Goal: Transaction & Acquisition: Obtain resource

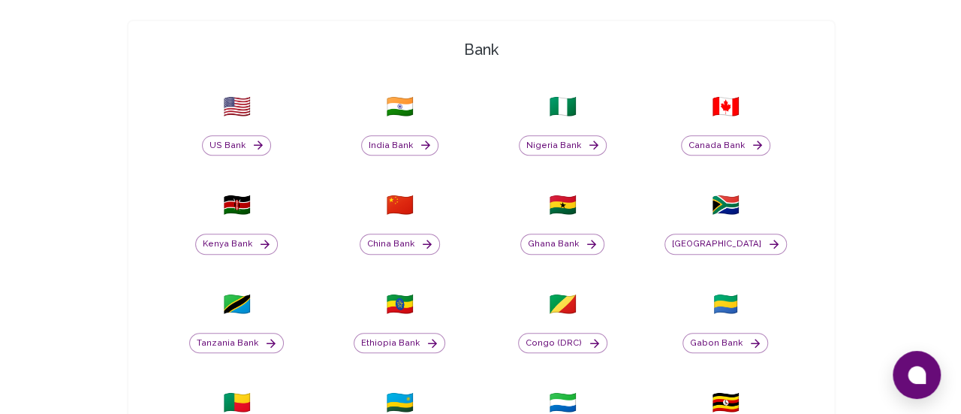
scroll to position [451, 0]
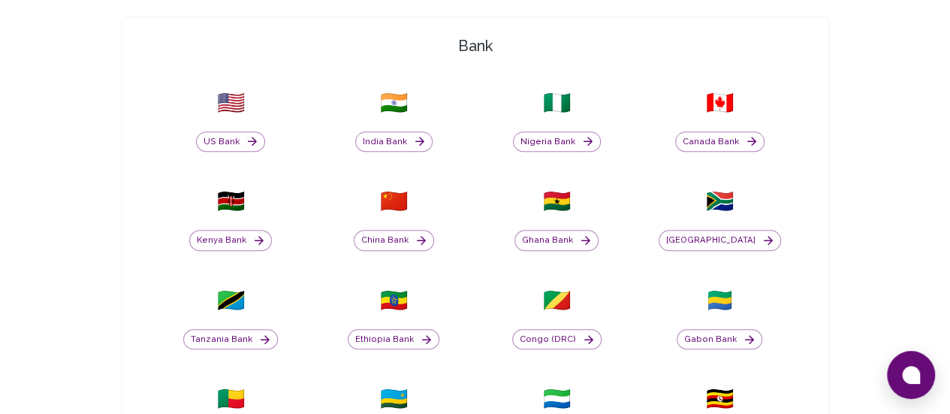
click at [303, 215] on div "Kenya Bank" at bounding box center [230, 233] width 145 height 36
click at [272, 230] on button "Kenya Bank" at bounding box center [230, 240] width 83 height 21
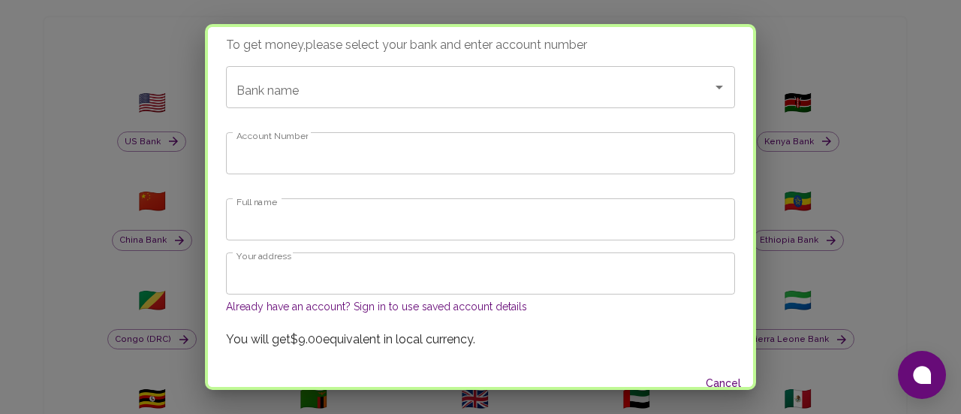
scroll to position [55, 0]
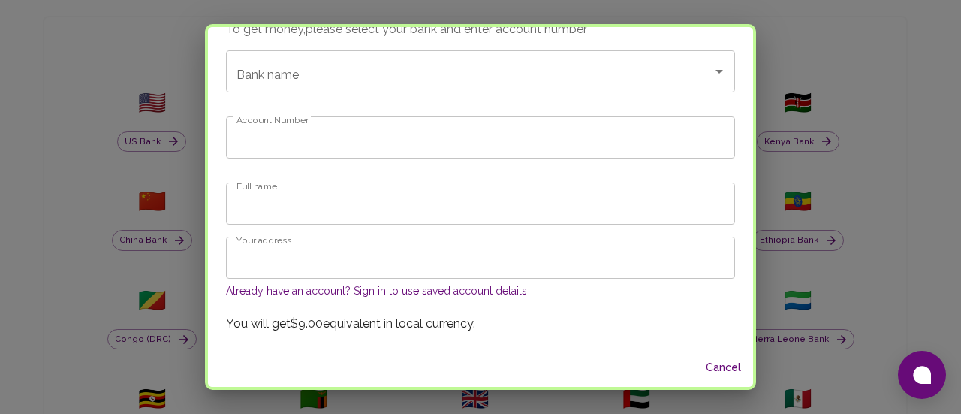
click at [353, 149] on input "Account Number" at bounding box center [480, 137] width 509 height 42
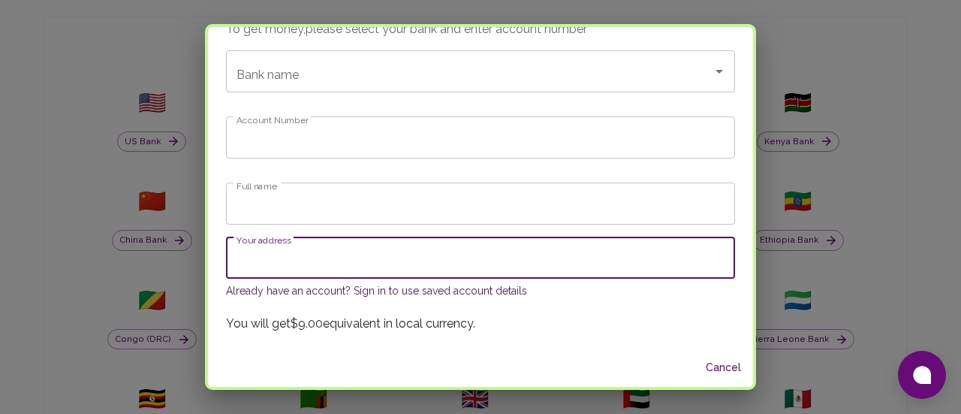
click at [301, 268] on input "Your address" at bounding box center [480, 258] width 509 height 42
type input "Nairobi"
click at [329, 210] on input "Full name" at bounding box center [480, 204] width 509 height 42
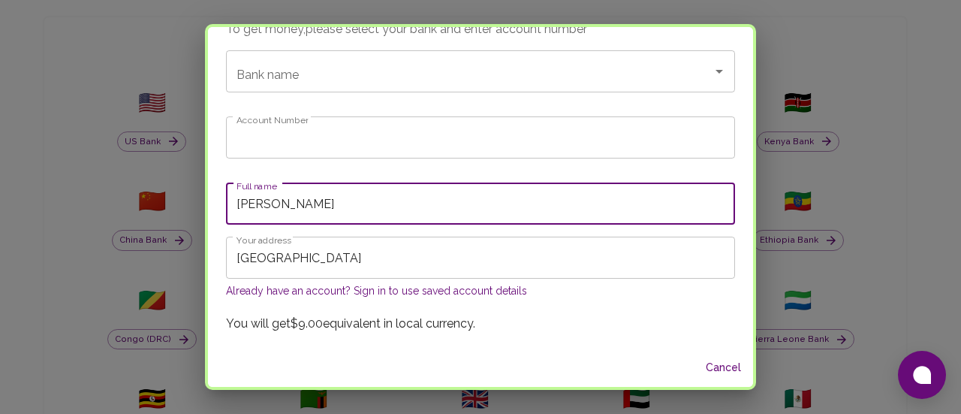
click at [315, 145] on input "Account Number" at bounding box center [480, 137] width 509 height 42
click at [353, 204] on input "Paul Magadi" at bounding box center [480, 204] width 509 height 42
type input "Paul Magadi Square"
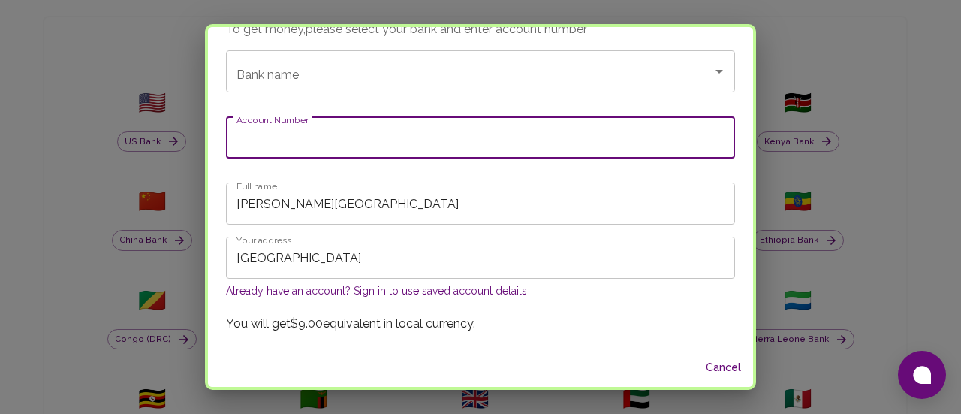
click at [401, 142] on input "Account Number" at bounding box center [480, 137] width 509 height 42
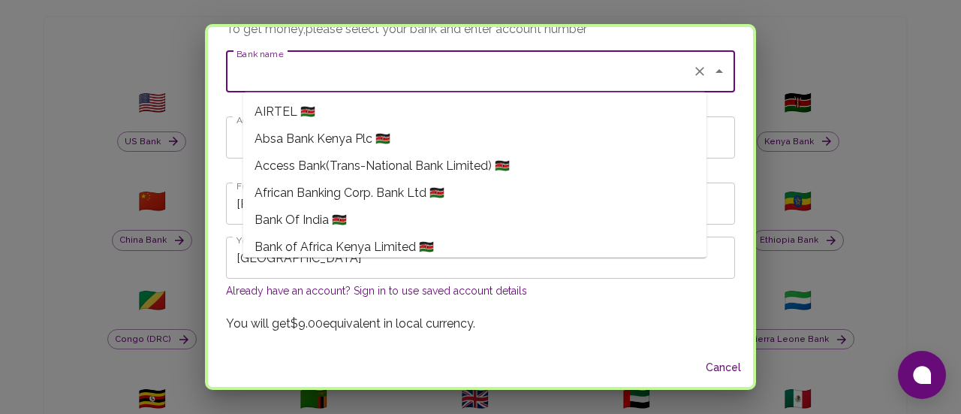
click at [382, 71] on input "Bank name" at bounding box center [460, 71] width 454 height 29
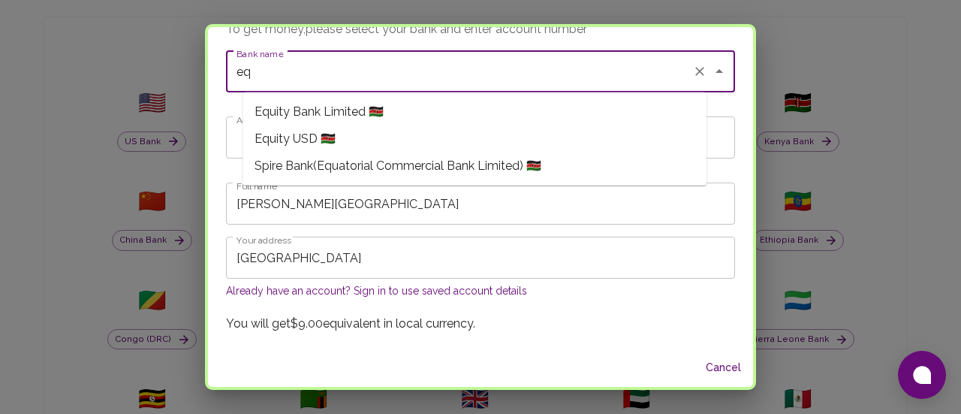
click at [377, 110] on span "Equity Bank Limited 🇰🇪" at bounding box center [319, 112] width 129 height 18
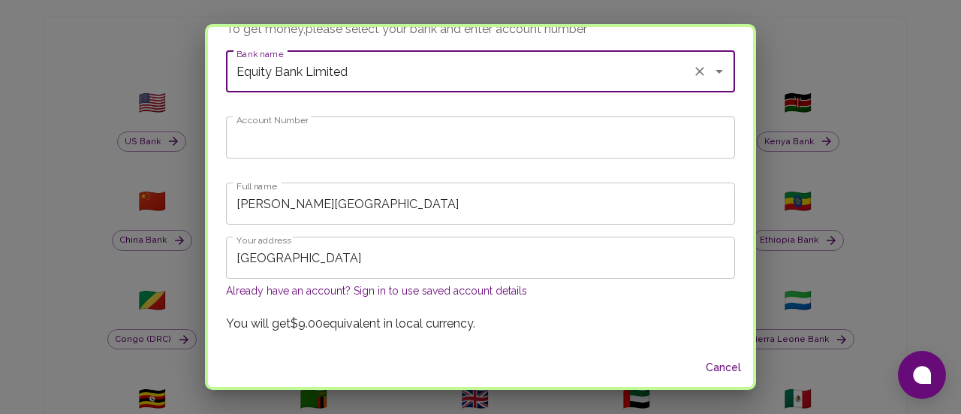
type input "Equity Bank Limited"
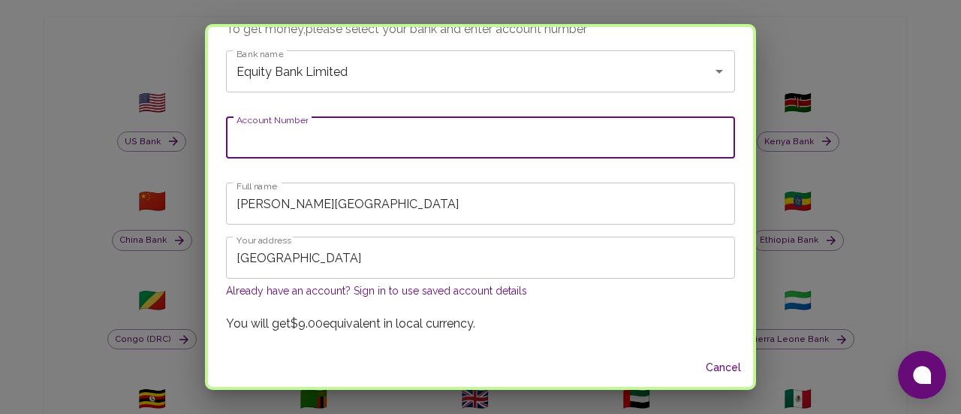
click at [343, 140] on input "Account Number" at bounding box center [480, 137] width 509 height 42
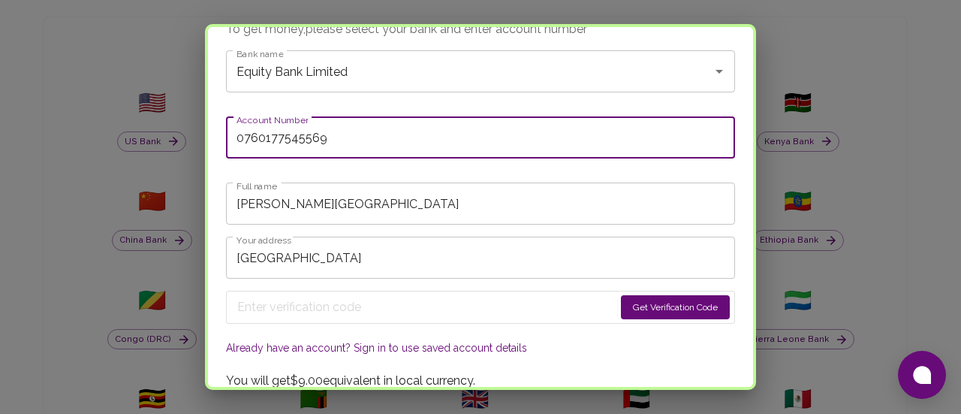
type input "0760177545569"
click at [359, 273] on input "Nairobi" at bounding box center [480, 258] width 509 height 42
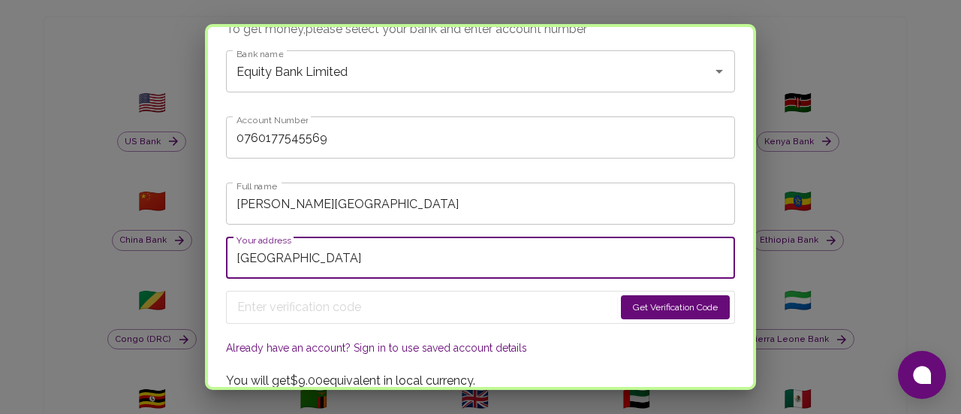
type input "Nairobi"
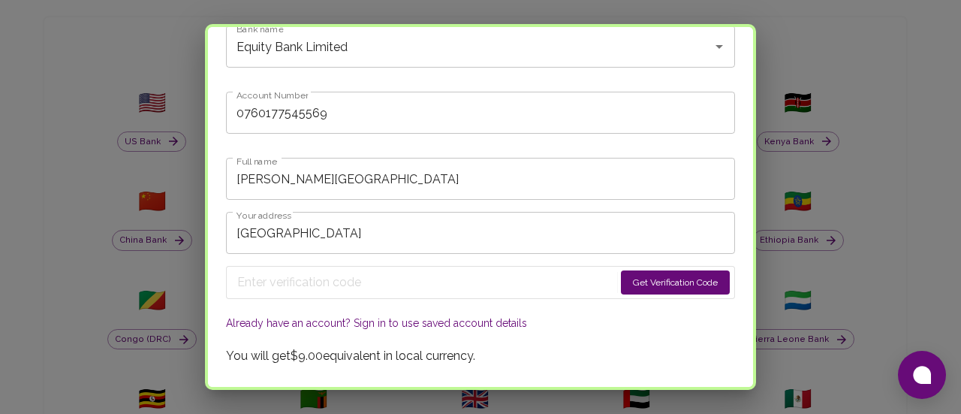
scroll to position [111, 0]
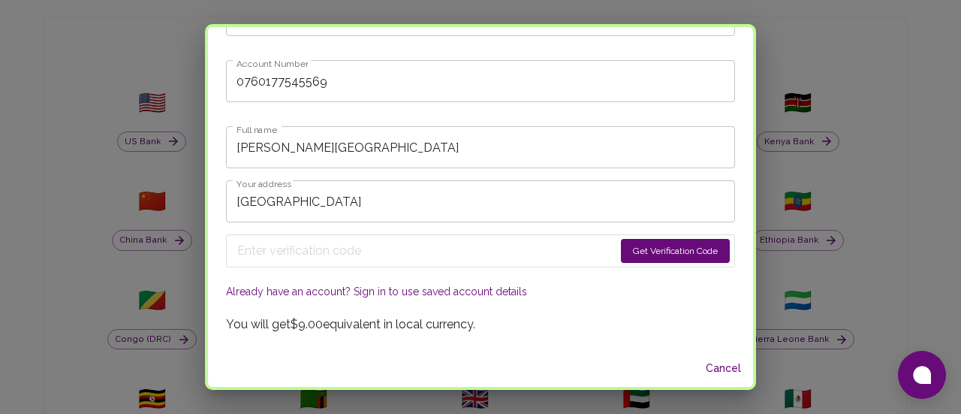
click at [635, 250] on button "Get Verification Code" at bounding box center [675, 251] width 109 height 24
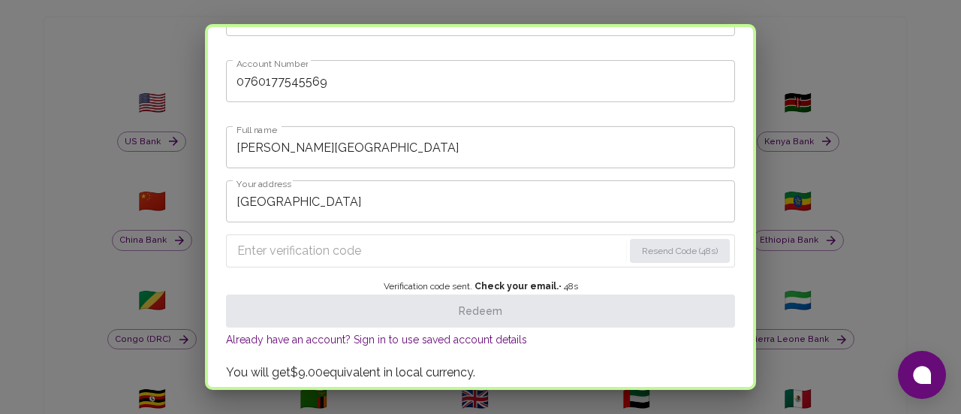
click at [309, 239] on input "Enter verification code" at bounding box center [430, 251] width 386 height 24
paste input "4784"
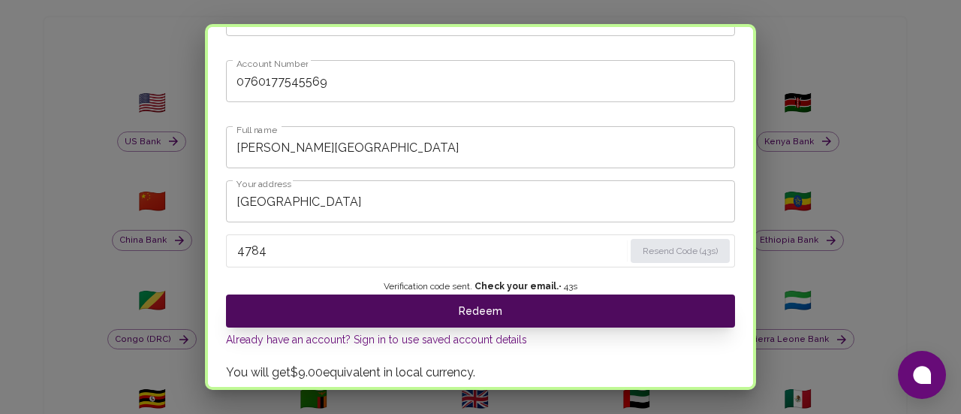
type input "4784"
click at [481, 315] on button "Redeem" at bounding box center [480, 310] width 509 height 33
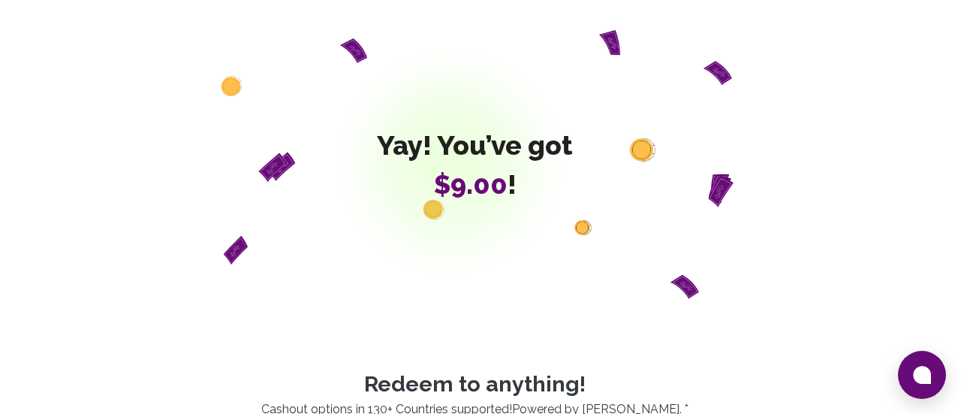
scroll to position [0, 0]
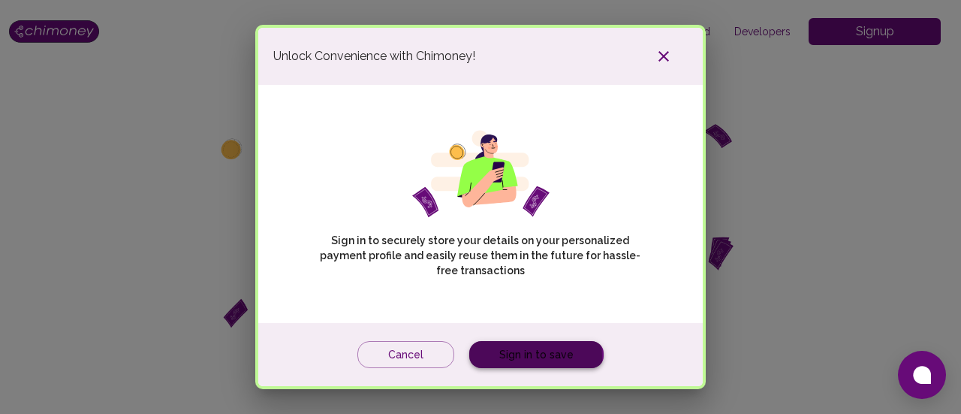
click at [515, 358] on link "Sign in to save" at bounding box center [536, 355] width 134 height 28
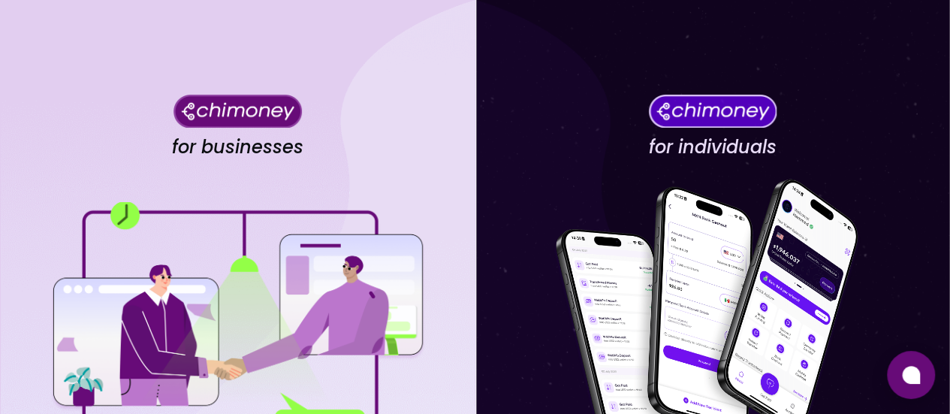
click at [705, 109] on img at bounding box center [712, 111] width 128 height 34
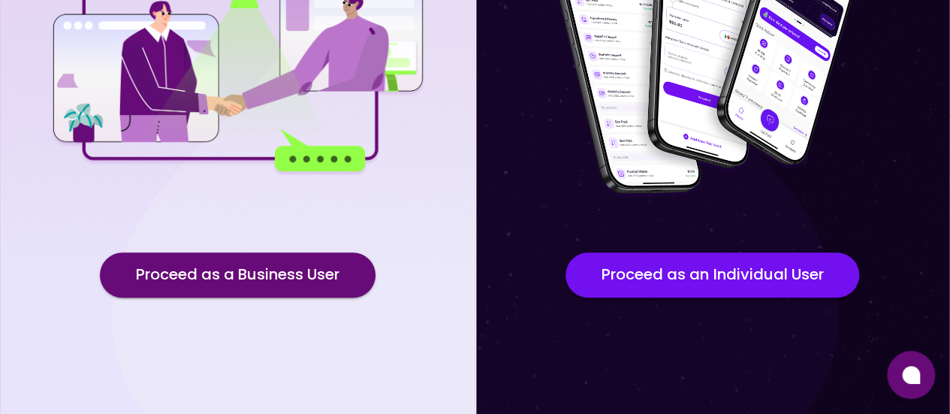
scroll to position [264, 0]
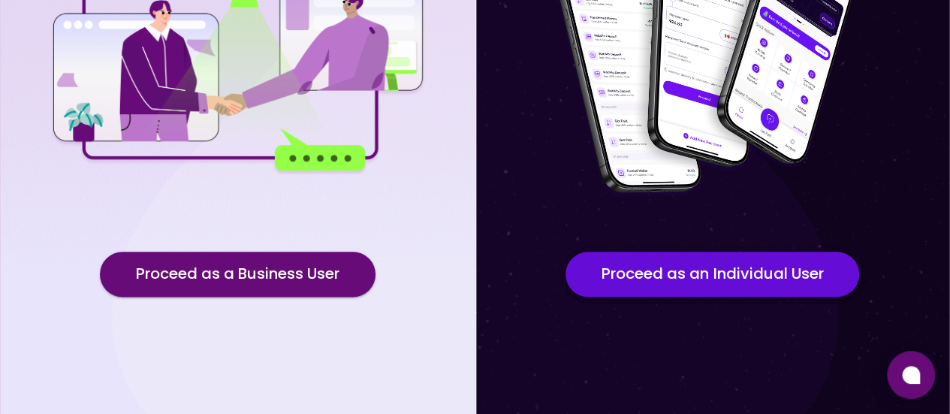
click at [661, 273] on button "Proceed as an Individual User" at bounding box center [713, 274] width 294 height 45
